Goal: Information Seeking & Learning: Learn about a topic

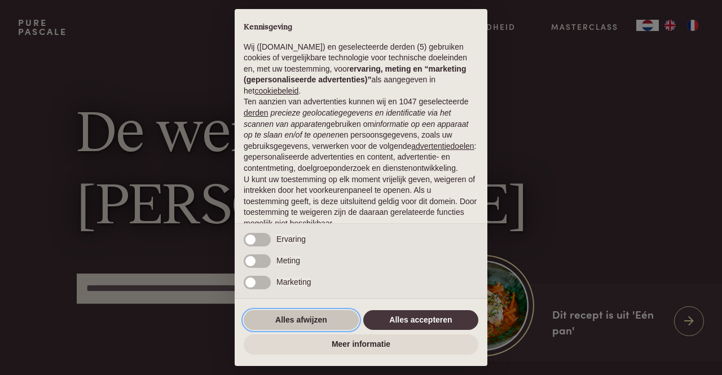
click at [299, 311] on button "Alles afwijzen" at bounding box center [301, 320] width 115 height 20
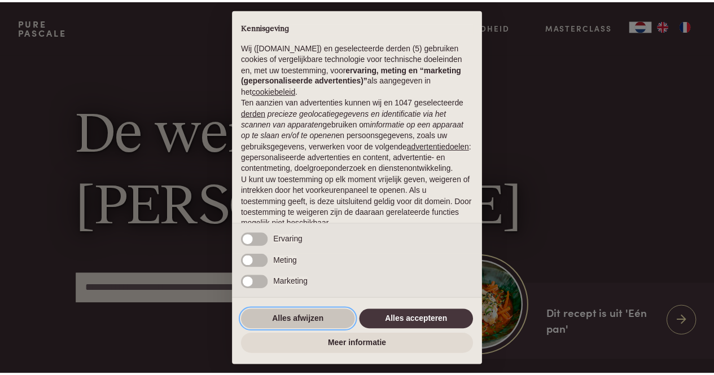
scroll to position [78, 0]
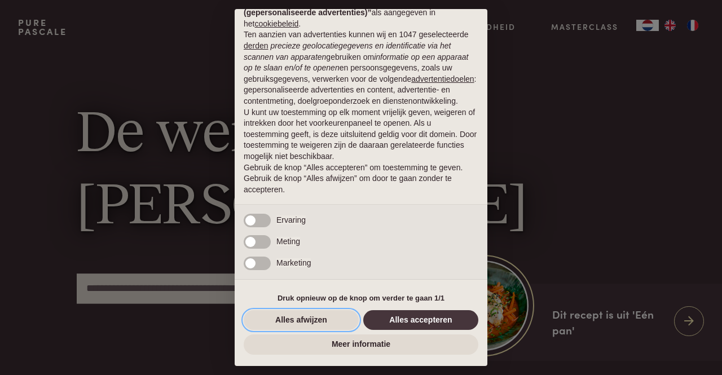
click at [299, 318] on button "Alles afwijzen" at bounding box center [301, 320] width 115 height 20
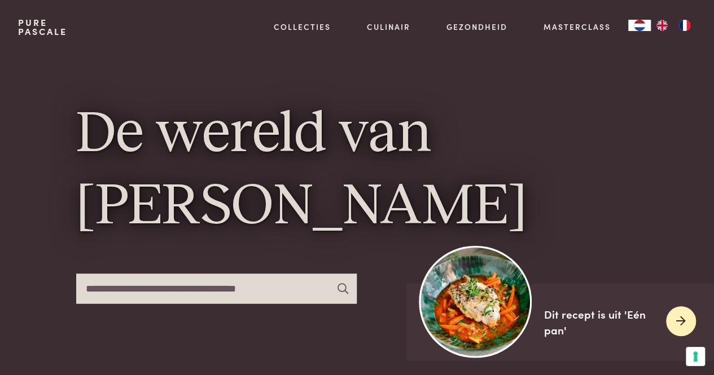
click at [478, 314] on img at bounding box center [475, 301] width 112 height 112
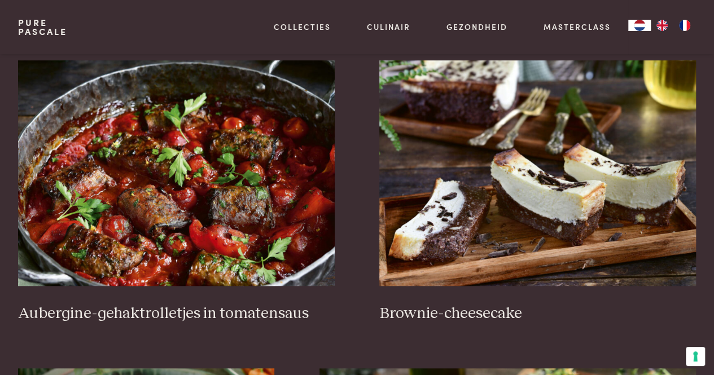
scroll to position [326, 0]
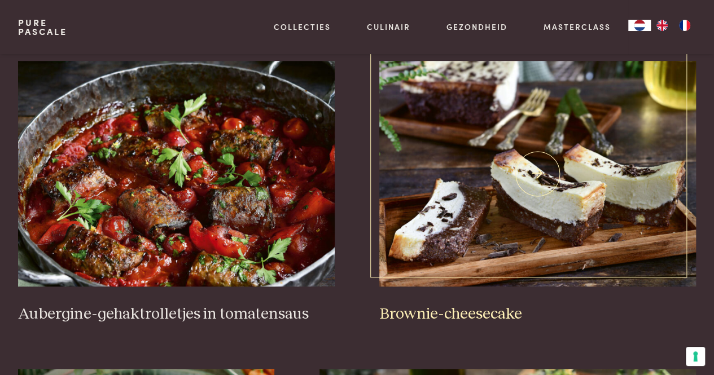
click at [478, 314] on h3 "Brownie-cheesecake" at bounding box center [537, 315] width 316 height 20
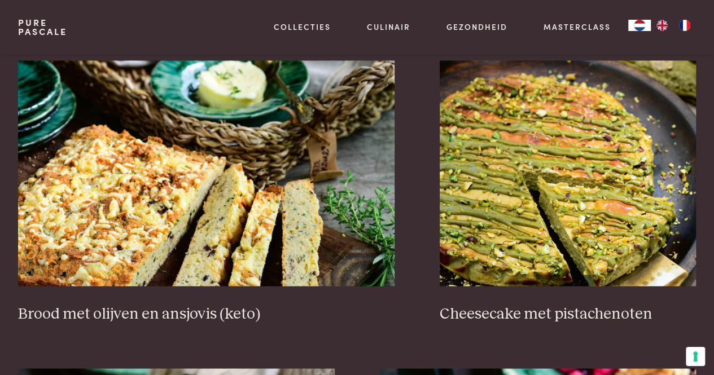
scroll to position [963, 0]
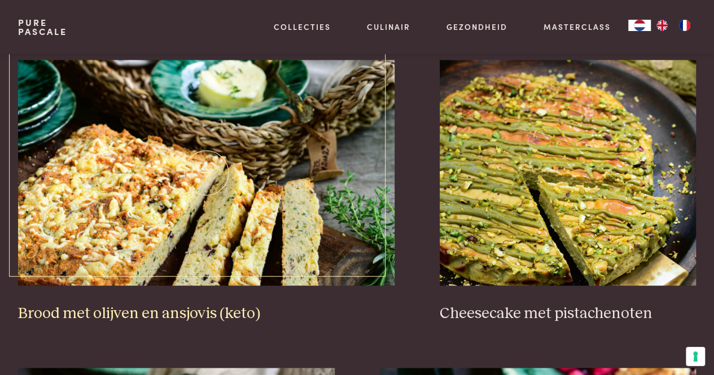
click at [180, 313] on h3 "Brood met olijven en ansjovis (keto)" at bounding box center [206, 314] width 377 height 20
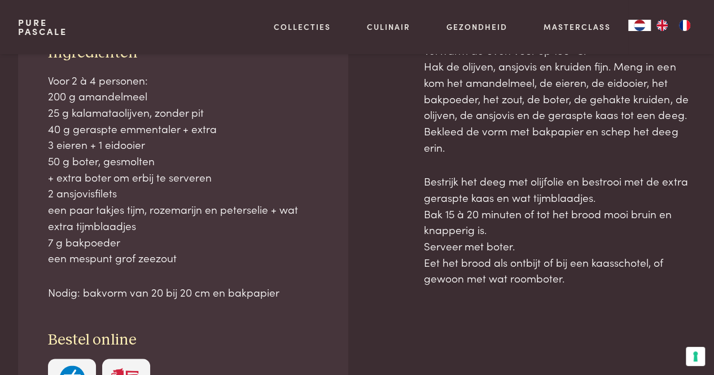
scroll to position [507, 0]
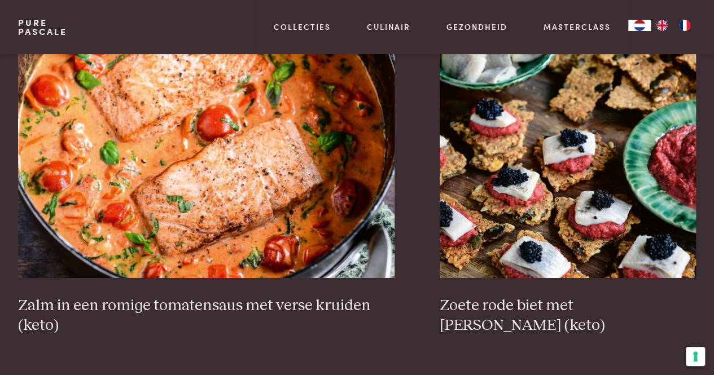
scroll to position [1894, 0]
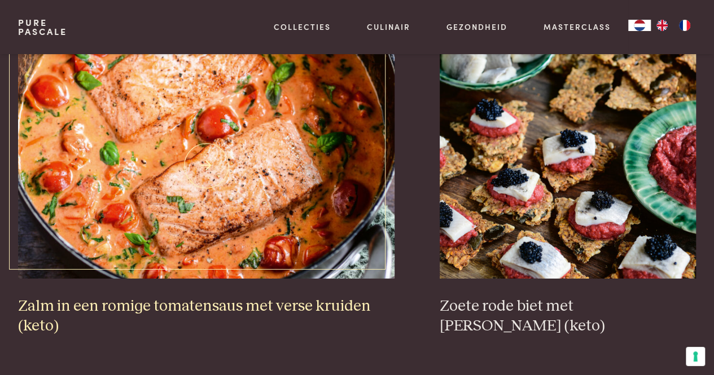
click at [80, 305] on h3 "Zalm in een romige tomatensaus met verse kruiden (keto)" at bounding box center [206, 316] width 377 height 39
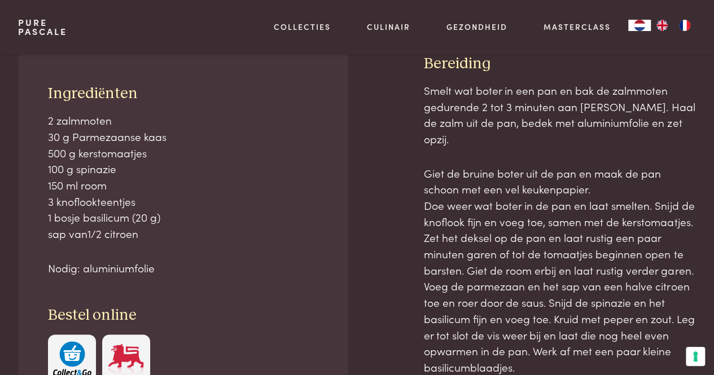
scroll to position [486, 0]
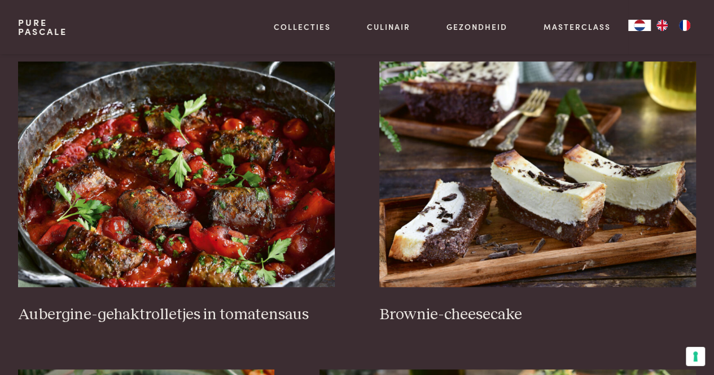
scroll to position [335, 0]
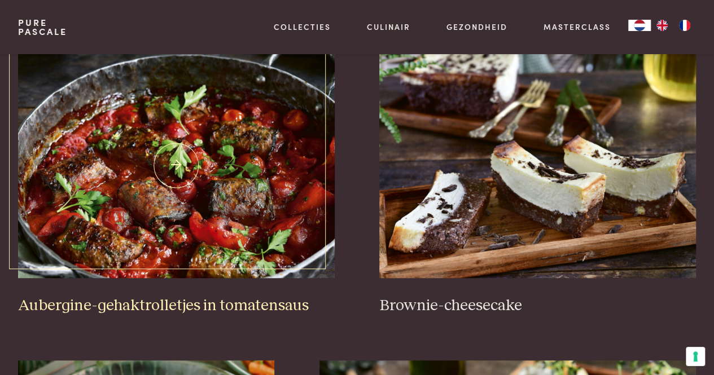
click at [215, 301] on h3 "Aubergine-gehaktrolletjes in tomatensaus" at bounding box center [176, 306] width 316 height 20
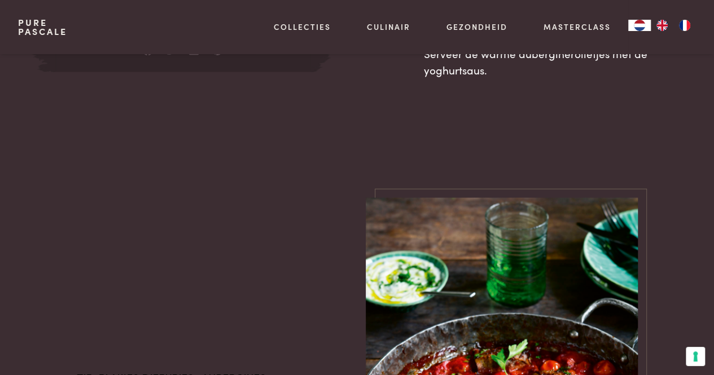
scroll to position [1015, 0]
